Goal: Task Accomplishment & Management: Manage account settings

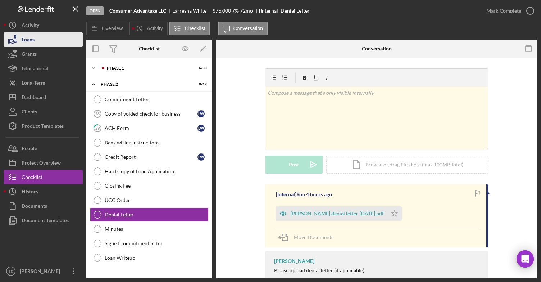
click at [37, 40] on button "Loans" at bounding box center [43, 39] width 79 height 14
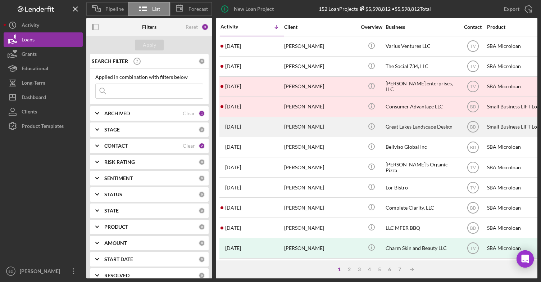
click at [306, 132] on div "[PERSON_NAME]" at bounding box center [320, 126] width 72 height 19
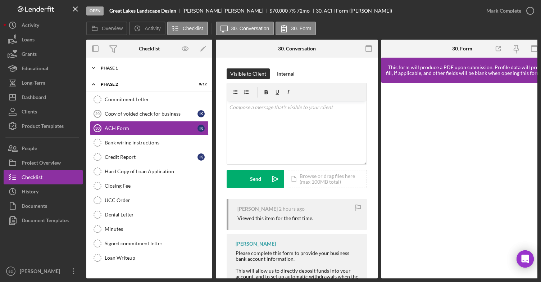
click at [119, 70] on div "Icon/Expander Phase 1 5 / 33" at bounding box center [149, 68] width 126 height 14
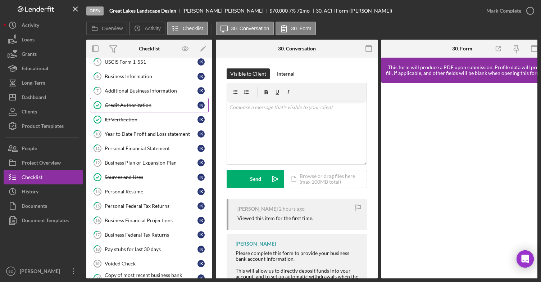
scroll to position [108, 0]
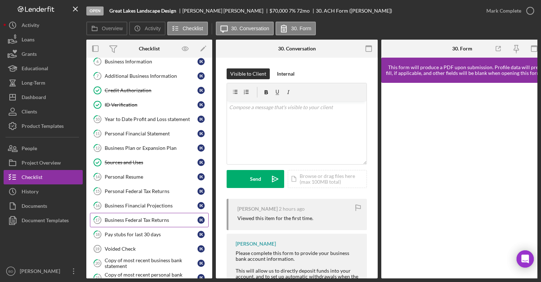
click at [137, 223] on link "17 Business Federal Tax Returns I K" at bounding box center [149, 220] width 119 height 14
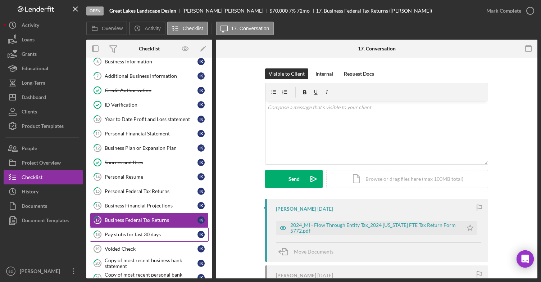
click at [128, 233] on div "Pay stubs for last 30 days" at bounding box center [151, 234] width 93 height 6
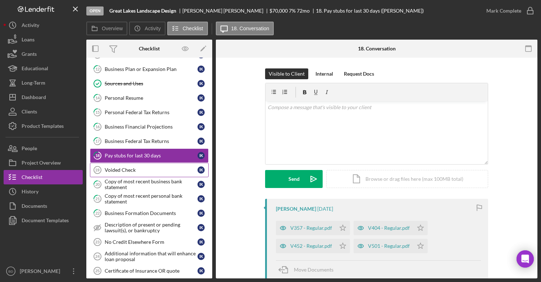
scroll to position [189, 0]
